Goal: Task Accomplishment & Management: Use online tool/utility

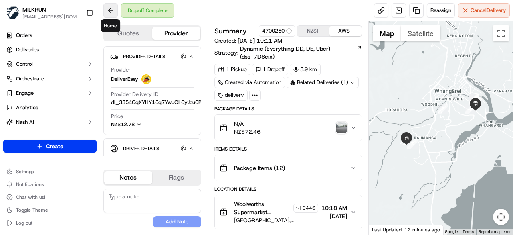
click at [107, 14] on button at bounding box center [110, 10] width 14 height 14
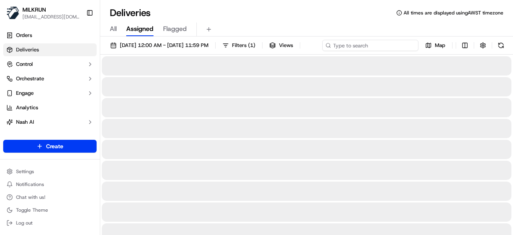
click at [379, 47] on input at bounding box center [370, 45] width 96 height 11
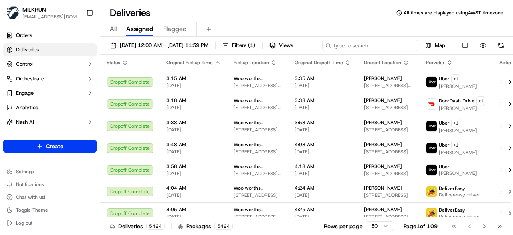
paste input "c1d719ce-75b1-49a8-8933-aa79348f7cdf"
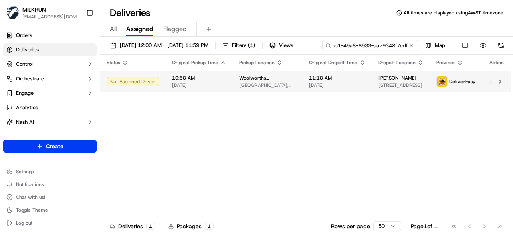
type input "c1d719ce-75b1-49a8-8933-aa79348f7cdf"
click at [262, 100] on div "Status Original Pickup Time Pickup Location Original Dropoff Time Dropoff Locat…" at bounding box center [305, 136] width 411 height 162
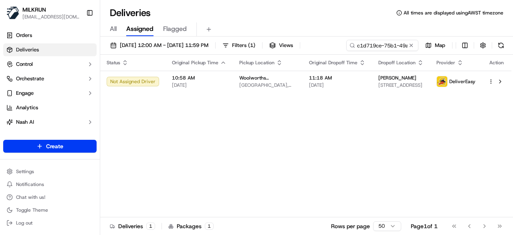
click at [274, 67] on th "Pickup Location" at bounding box center [268, 63] width 70 height 16
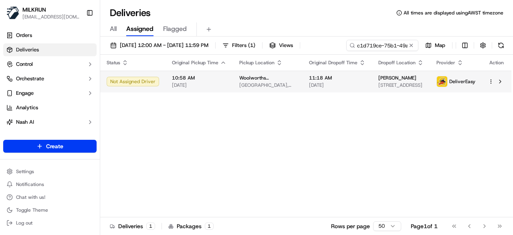
click at [278, 78] on span "Woolworths Supermarket [GEOGRAPHIC_DATA] - [GEOGRAPHIC_DATA]" at bounding box center [267, 78] width 57 height 6
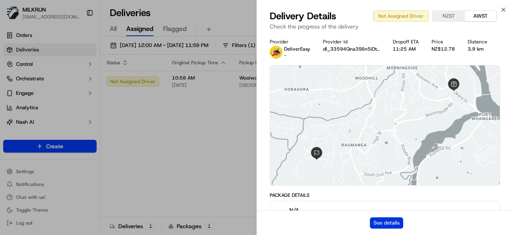
click at [386, 223] on button "See details" at bounding box center [386, 222] width 33 height 11
